Goal: Obtain resource: Download file/media

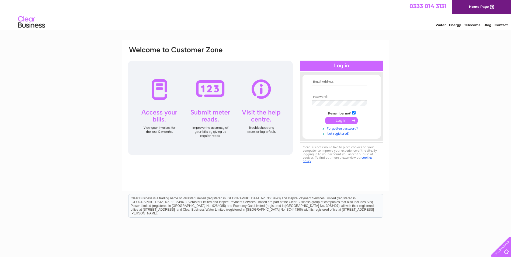
type input "christine@westcoastcontrols.co.uk"
click at [342, 121] on input "submit" at bounding box center [341, 121] width 33 height 8
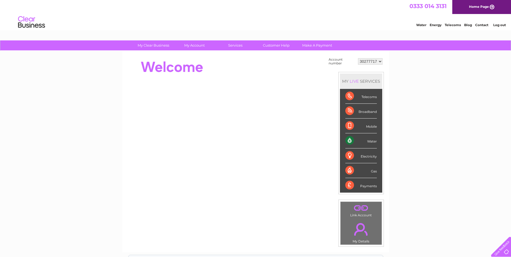
click at [359, 141] on div "Water" at bounding box center [361, 140] width 32 height 15
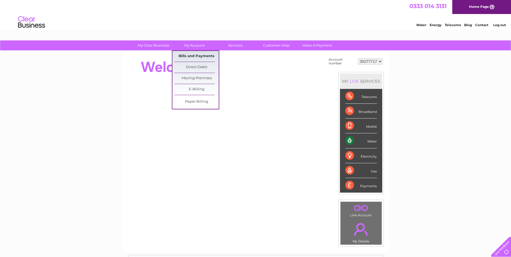
click at [191, 55] on link "Bills and Payments" at bounding box center [196, 56] width 44 height 11
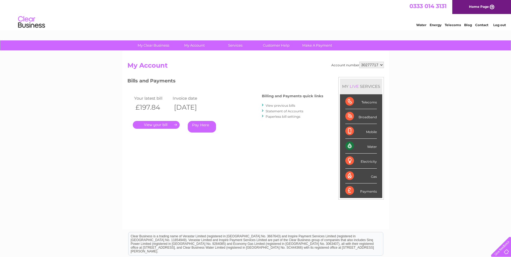
click at [155, 126] on link "." at bounding box center [156, 125] width 47 height 8
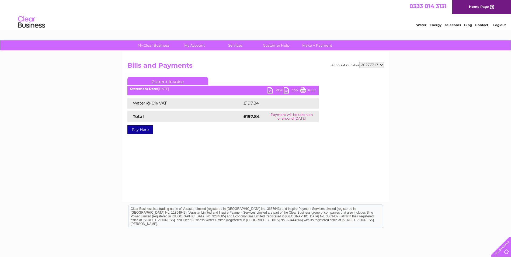
click at [270, 89] on link "PDF" at bounding box center [275, 91] width 16 height 8
click at [270, 90] on link "PDF" at bounding box center [275, 91] width 16 height 8
